Goal: Information Seeking & Learning: Learn about a topic

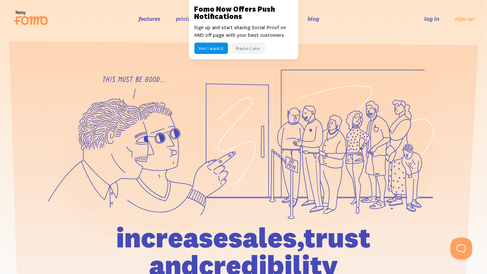
click at [255, 46] on button "Maybe Later" at bounding box center [249, 48] width 34 height 11
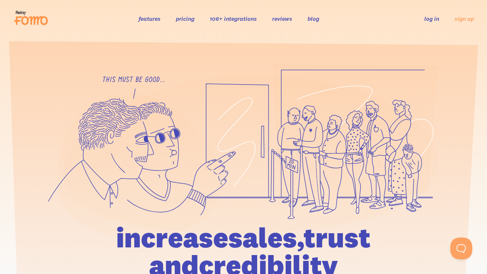
click at [185, 21] on link "pricing" at bounding box center [185, 18] width 19 height 7
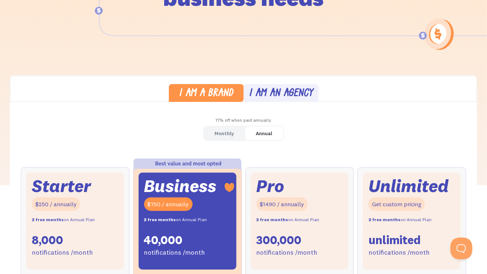
scroll to position [129, 0]
click at [231, 132] on div "Monthly" at bounding box center [224, 133] width 19 height 11
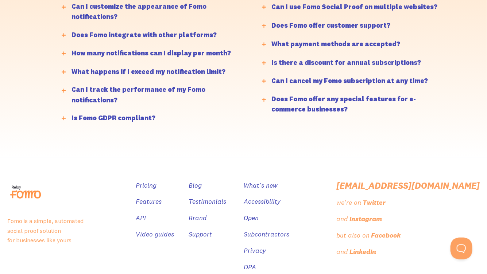
scroll to position [1873, 0]
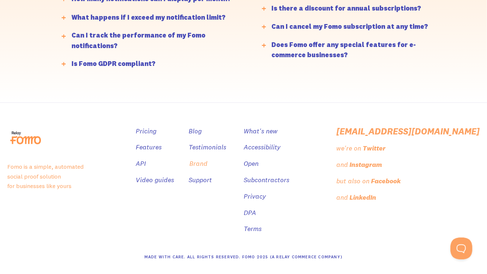
click at [208, 163] on link "Brand" at bounding box center [198, 164] width 18 height 11
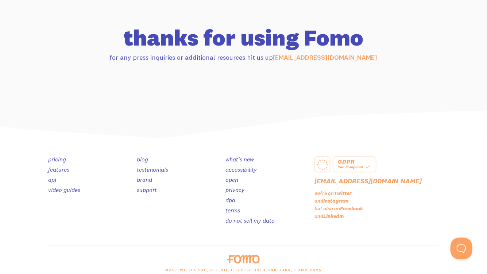
scroll to position [752, 0]
